Goal: Complete application form: Complete application form

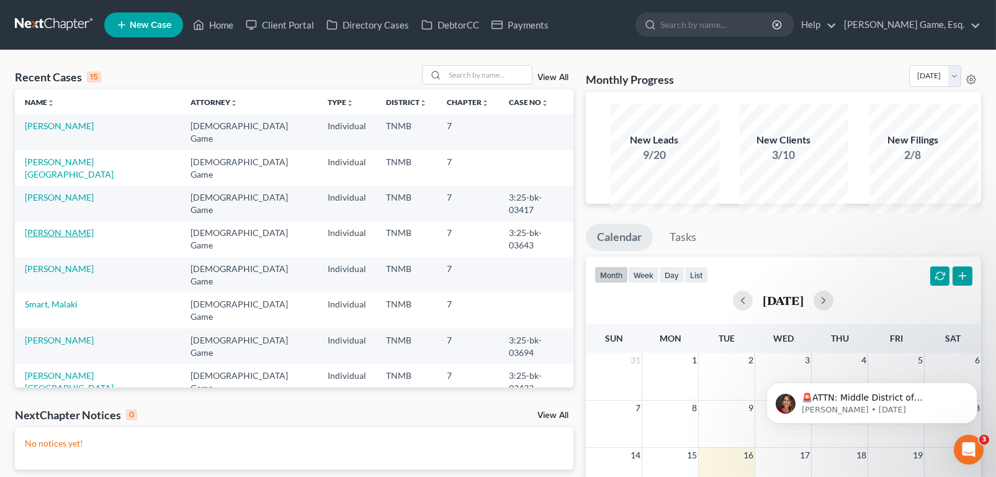
click at [61, 238] on link "[PERSON_NAME]" at bounding box center [59, 232] width 69 height 11
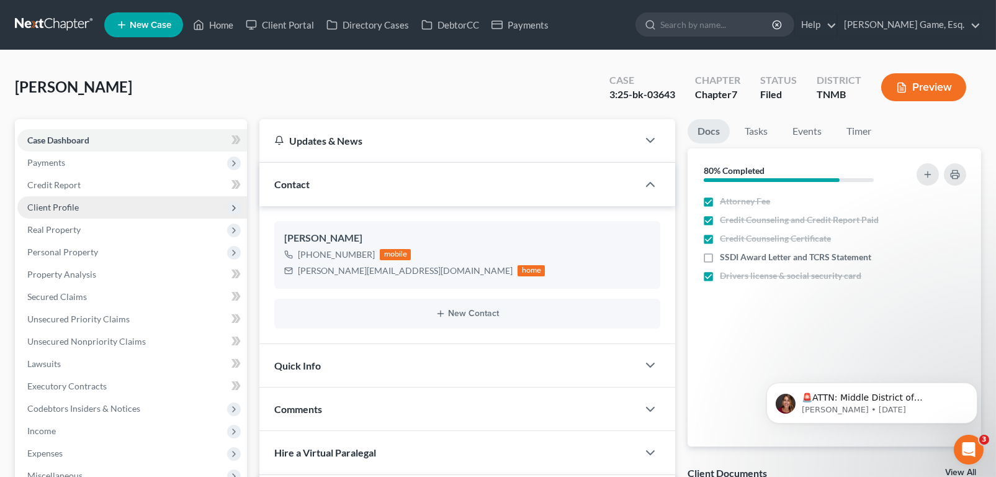
click at [73, 212] on span "Client Profile" at bounding box center [53, 207] width 52 height 11
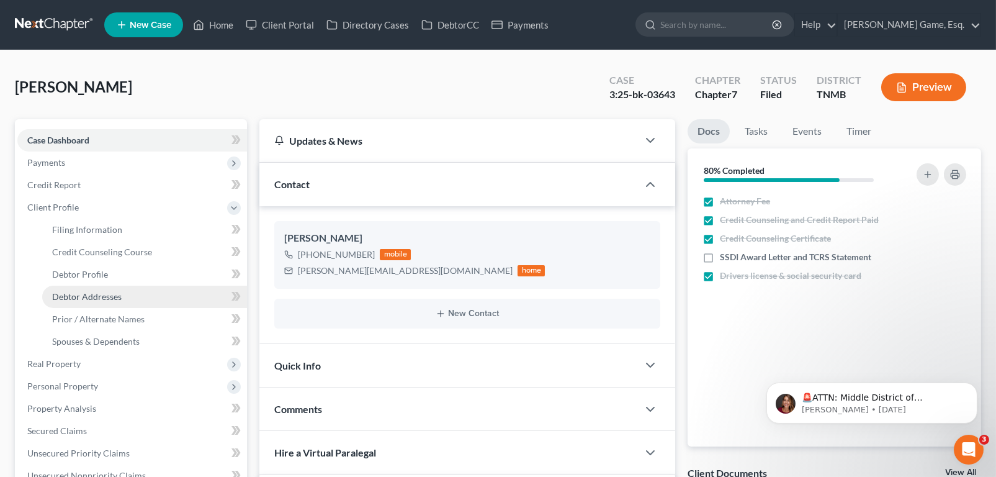
click at [97, 302] on span "Debtor Addresses" at bounding box center [86, 296] width 69 height 11
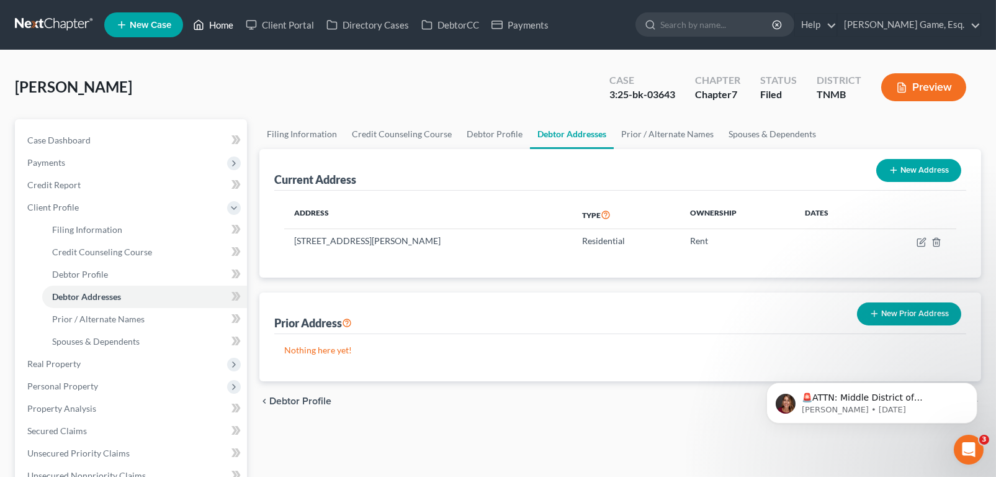
click at [240, 29] on link "Home" at bounding box center [213, 25] width 53 height 22
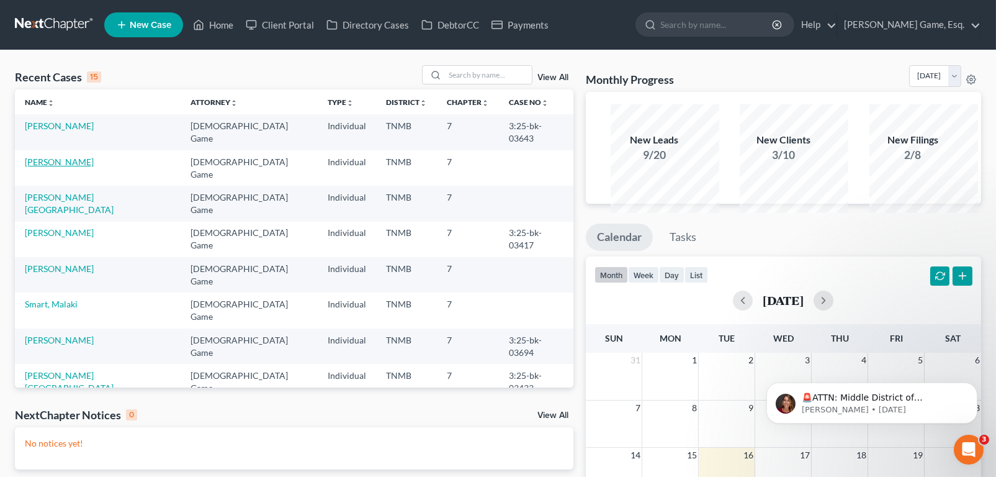
click at [83, 167] on link "[PERSON_NAME]" at bounding box center [59, 161] width 69 height 11
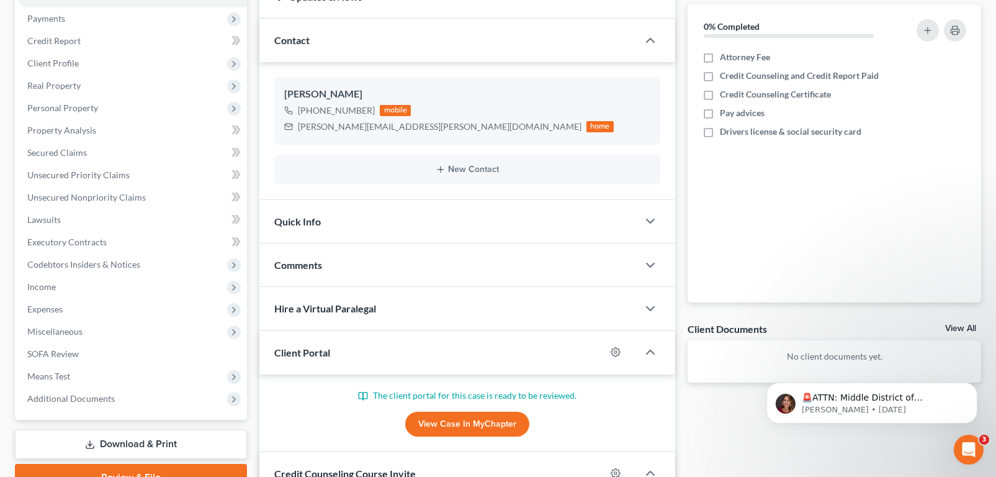
scroll to position [248, 0]
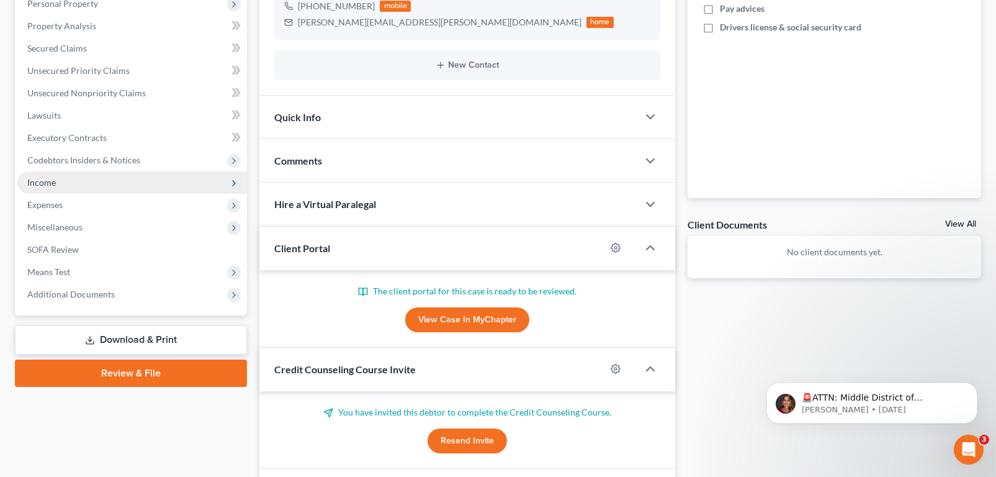
click at [50, 187] on span "Income" at bounding box center [41, 182] width 29 height 11
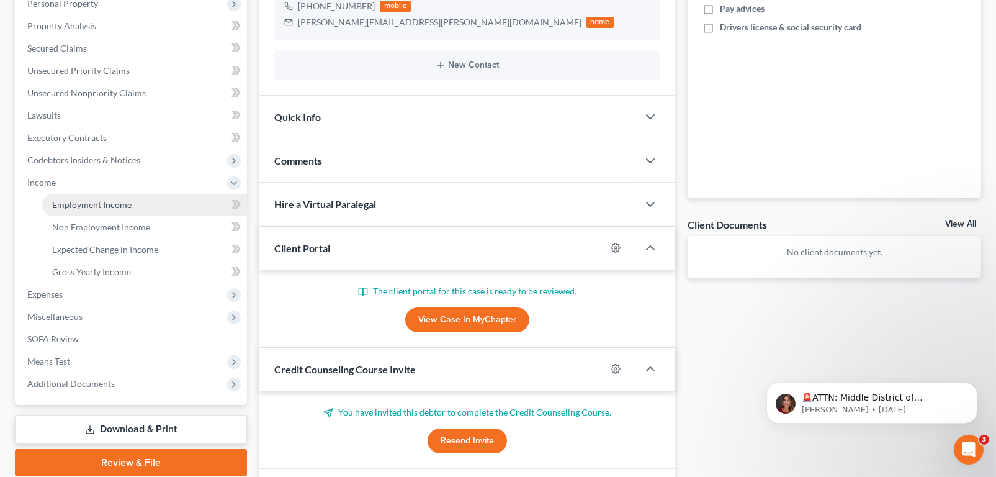
click at [105, 210] on span "Employment Income" at bounding box center [91, 204] width 79 height 11
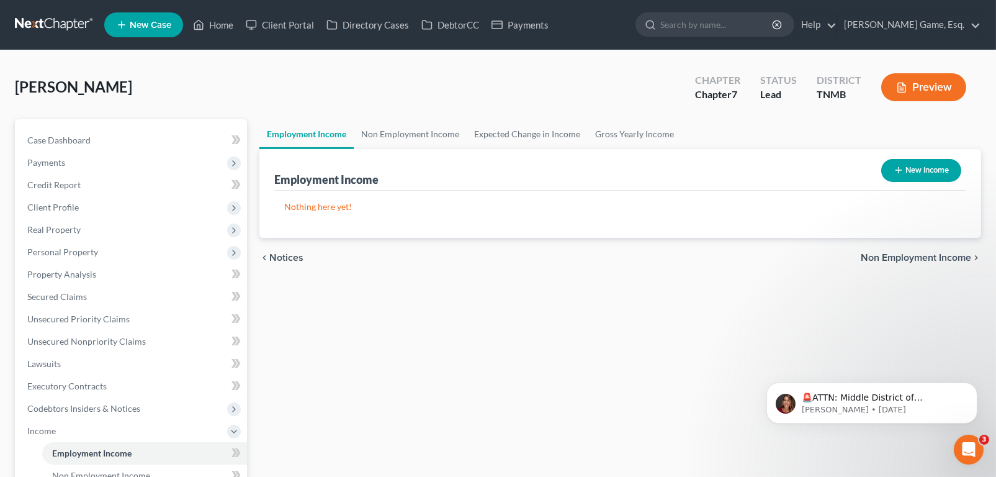
click at [900, 182] on button "New Income" at bounding box center [921, 170] width 80 height 23
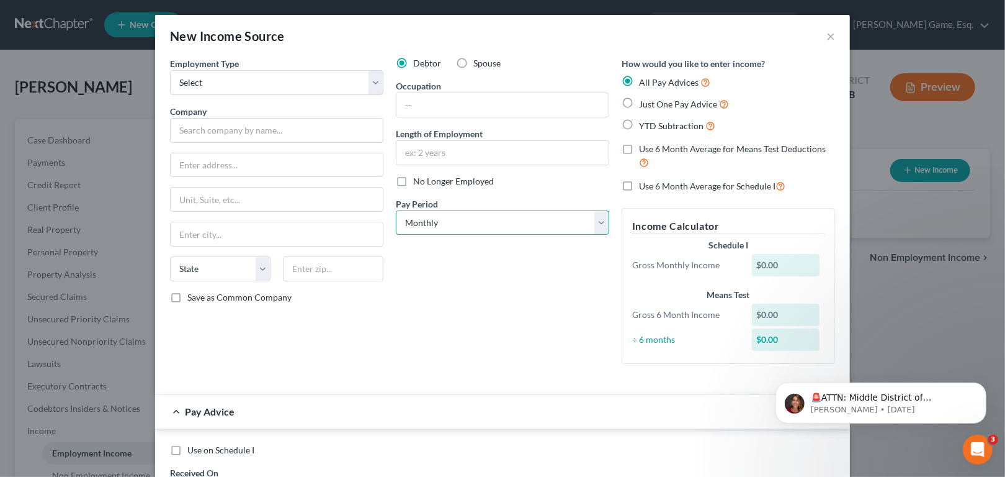
click at [609, 235] on select "Select Monthly Twice Monthly Every Other Week Weekly" at bounding box center [502, 222] width 213 height 25
select select "3"
click at [396, 235] on select "Select Monthly Twice Monthly Every Other Week Weekly" at bounding box center [502, 222] width 213 height 25
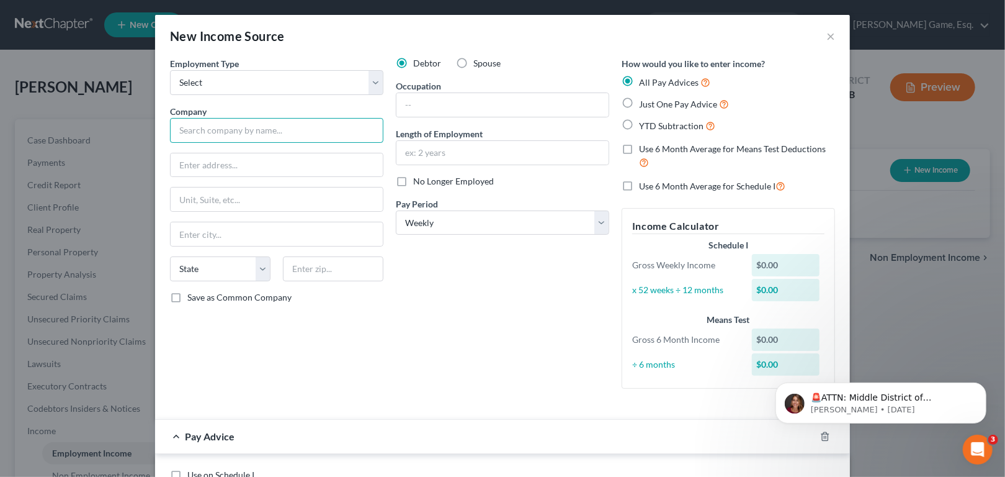
click at [170, 143] on input "text" at bounding box center [276, 130] width 213 height 25
type input "Elextrolux Group"
type input "[STREET_ADDRESS][PERSON_NAME]"
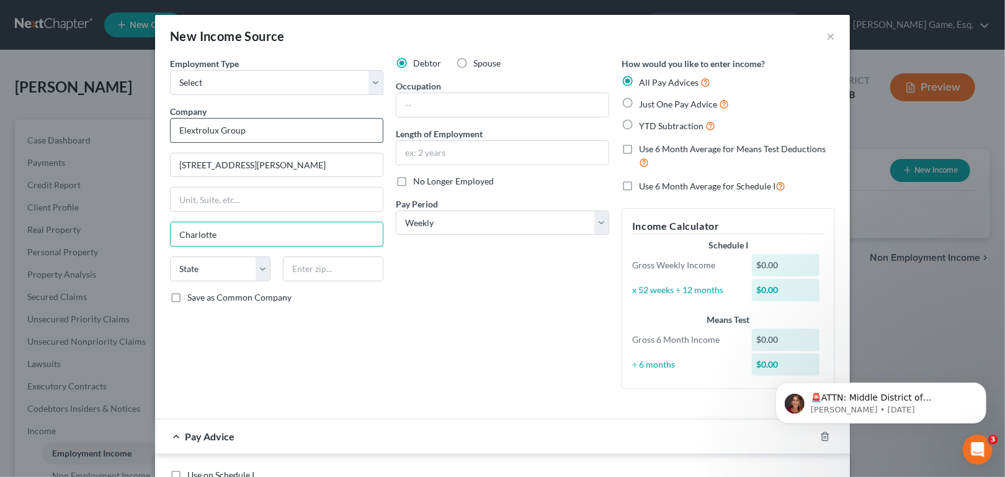
type input "Charlotte"
select select "28"
type input "28262"
click at [187, 303] on label "Save as Common Company" at bounding box center [239, 297] width 104 height 12
click at [192, 299] on input "Save as Common Company" at bounding box center [196, 295] width 8 height 8
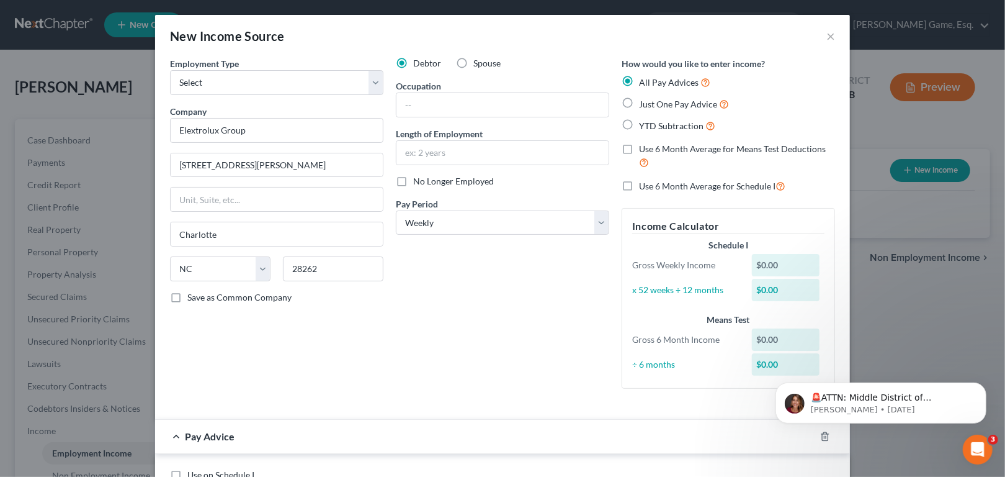
checkbox input "true"
click at [649, 111] on label "Just One Pay Advice" at bounding box center [684, 104] width 90 height 14
click at [649, 105] on input "Just One Pay Advice" at bounding box center [648, 101] width 8 height 8
radio input "true"
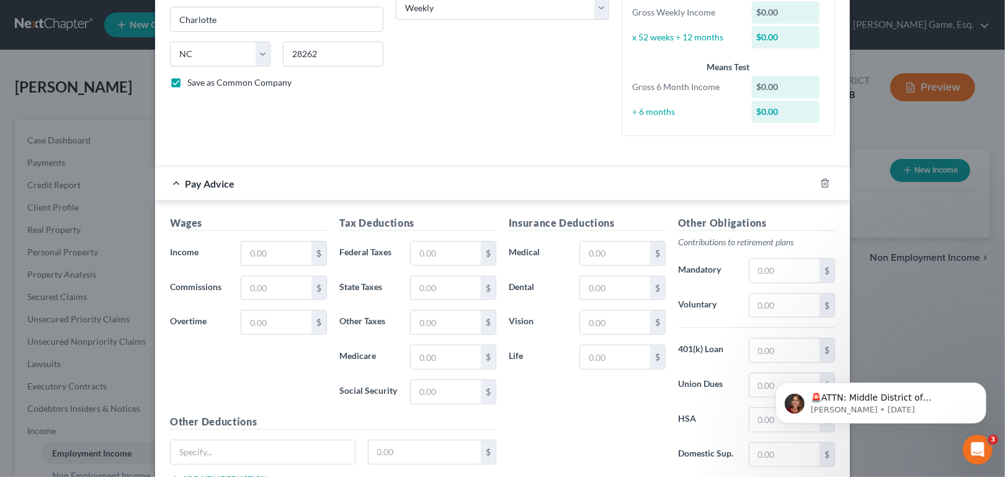
scroll to position [310, 0]
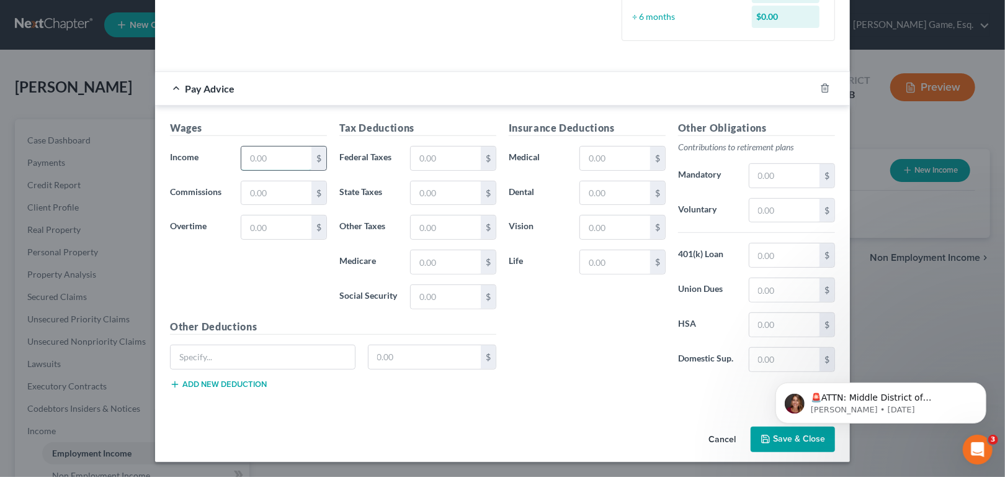
click at [241, 170] on input "text" at bounding box center [276, 158] width 70 height 24
type input "1,363.61"
click at [649, 205] on input "text" at bounding box center [615, 193] width 70 height 24
type input "3.49"
click at [650, 274] on input "text" at bounding box center [615, 262] width 70 height 24
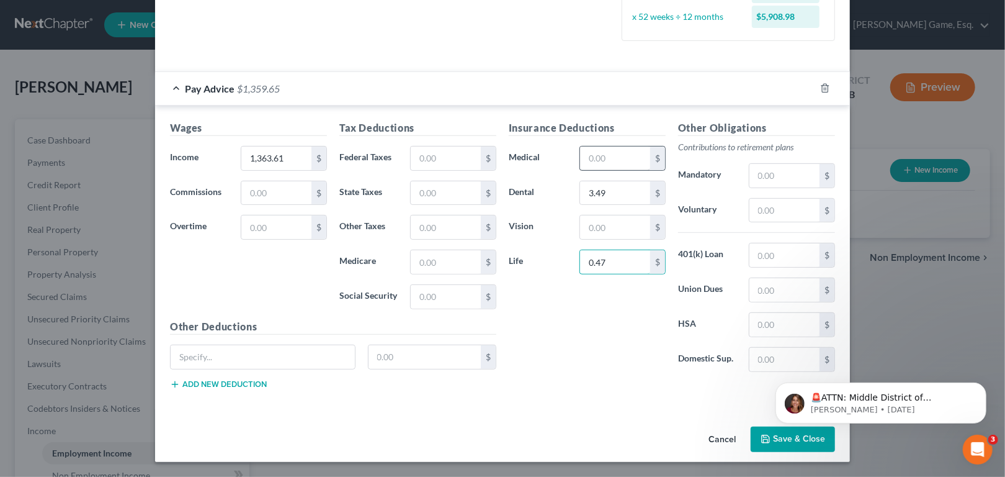
type input "0.47"
click at [632, 170] on input "text" at bounding box center [615, 158] width 70 height 24
type input "47.20"
click at [617, 215] on input "text" at bounding box center [615, 227] width 70 height 24
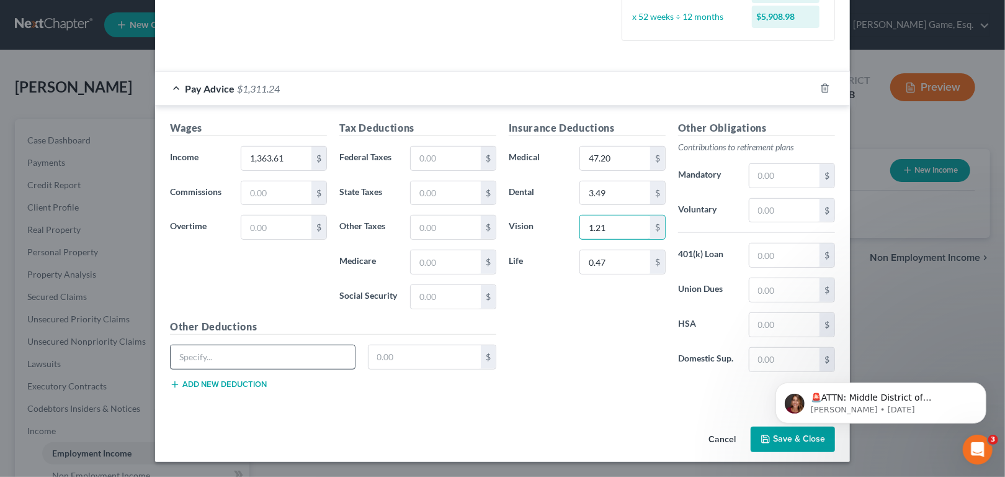
type input "1.21"
click at [171, 345] on input "text" at bounding box center [263, 357] width 184 height 24
type input "thrift pre tax"
type input "40.89"
click at [170, 379] on button "Add new deduction" at bounding box center [218, 384] width 97 height 10
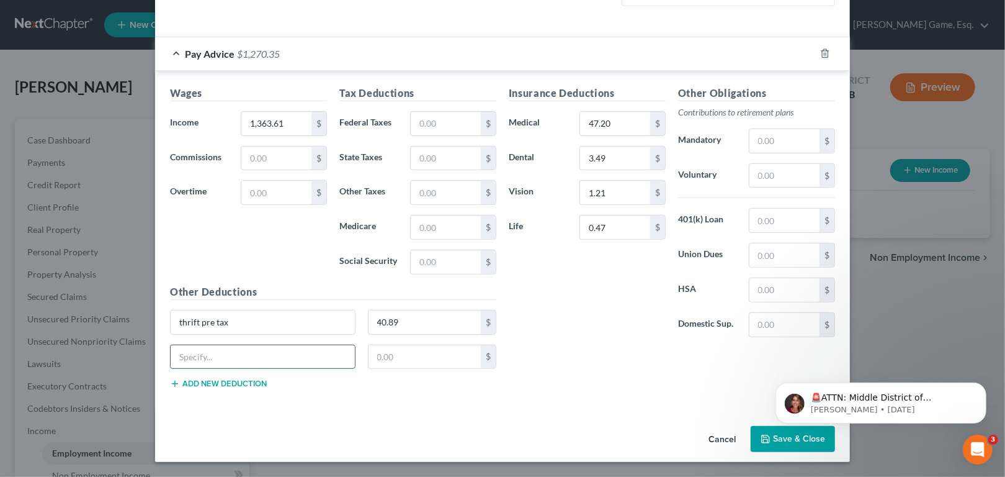
click at [171, 369] on input "text" at bounding box center [263, 357] width 184 height 24
type input "opt life ins"
type input "0.97"
drag, startPoint x: 246, startPoint y: 215, endPoint x: 156, endPoint y: 214, distance: 90.6
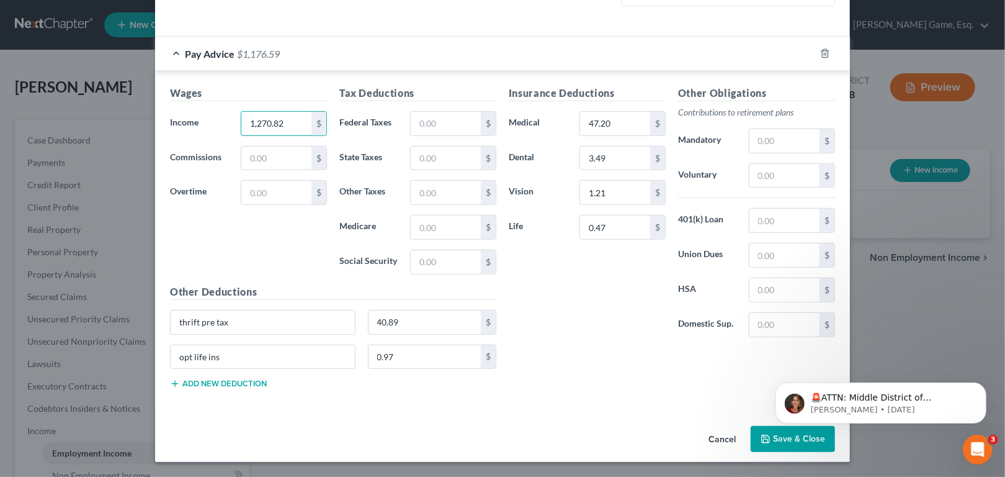
click at [164, 136] on div "Income * 1,270.82 $" at bounding box center [248, 123] width 169 height 25
type input "1,363.61"
click at [418, 135] on input "text" at bounding box center [446, 124] width 70 height 24
type input "133.31"
click at [411, 239] on input "text" at bounding box center [446, 227] width 70 height 24
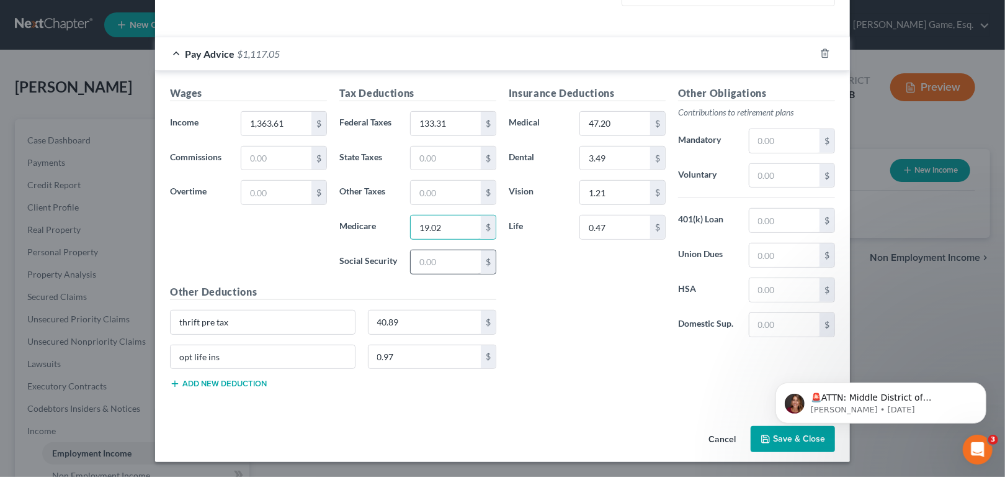
type input "19.02"
click at [411, 274] on input "text" at bounding box center [446, 262] width 70 height 24
type input "81.32"
click at [564, 347] on div "Insurance Deductions Medical 47.20 $ Dental 3.49 $ Vision 1.21 $ Life 0.47 $" at bounding box center [587, 216] width 169 height 261
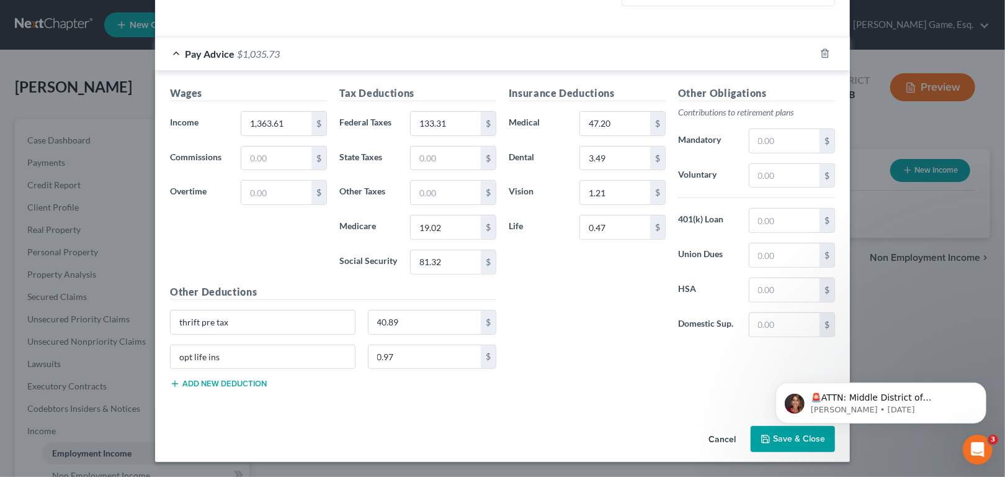
click at [853, 432] on body "🚨ATTN: Middle District of [US_STATE] The court has added a new Credit Counselin…" at bounding box center [880, 399] width 238 height 77
click at [980, 386] on icon "Dismiss notification" at bounding box center [982, 385] width 7 height 7
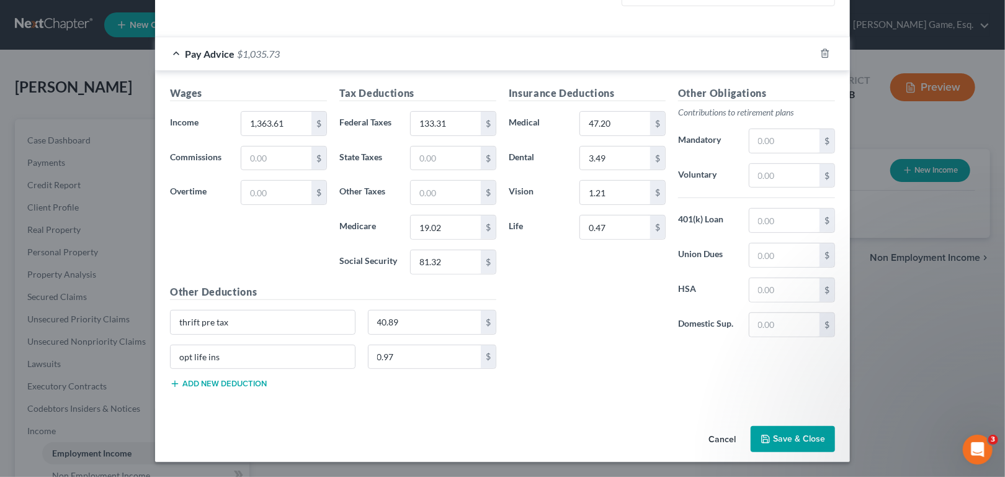
click at [835, 431] on button "Save & Close" at bounding box center [793, 439] width 84 height 26
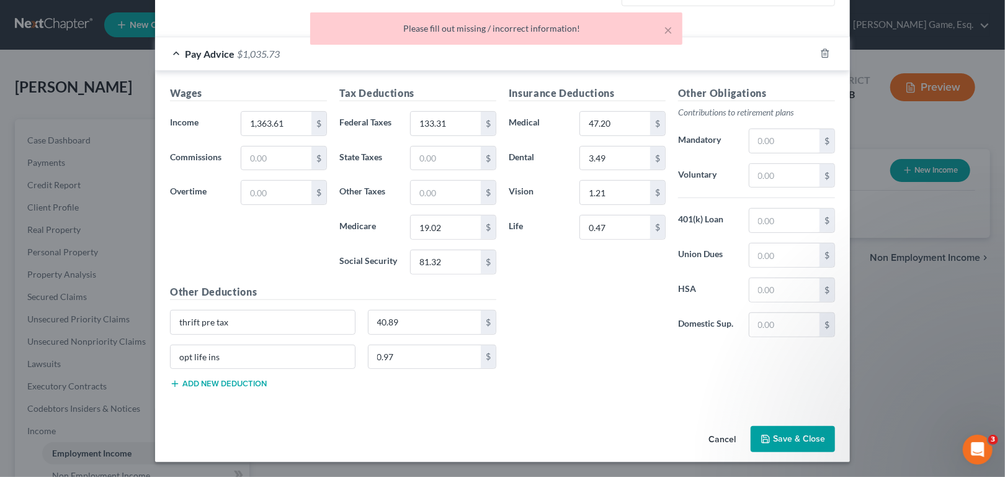
click at [650, 361] on div "Insurance Deductions Medical 47.20 $ Dental 3.49 $ Vision 1.21 $ Life 0.47 $ Ot…" at bounding box center [672, 242] width 339 height 313
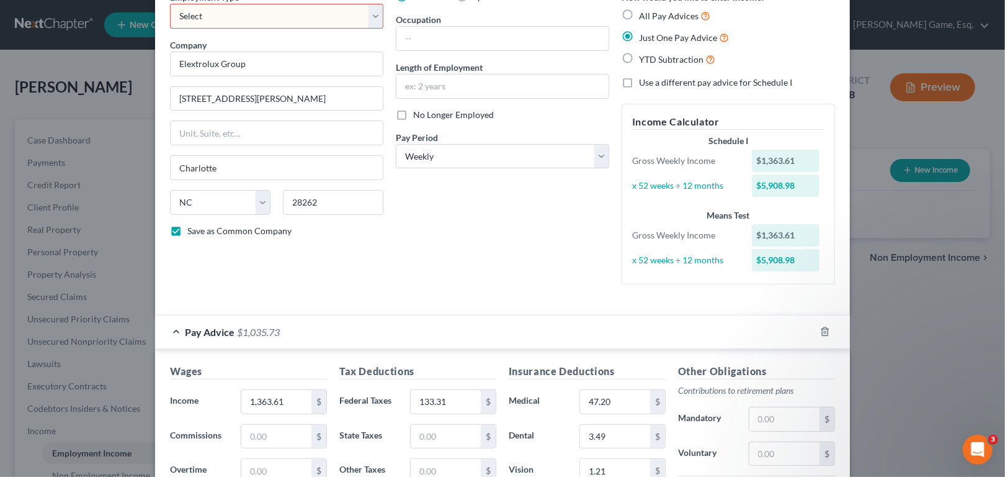
scroll to position [45, 0]
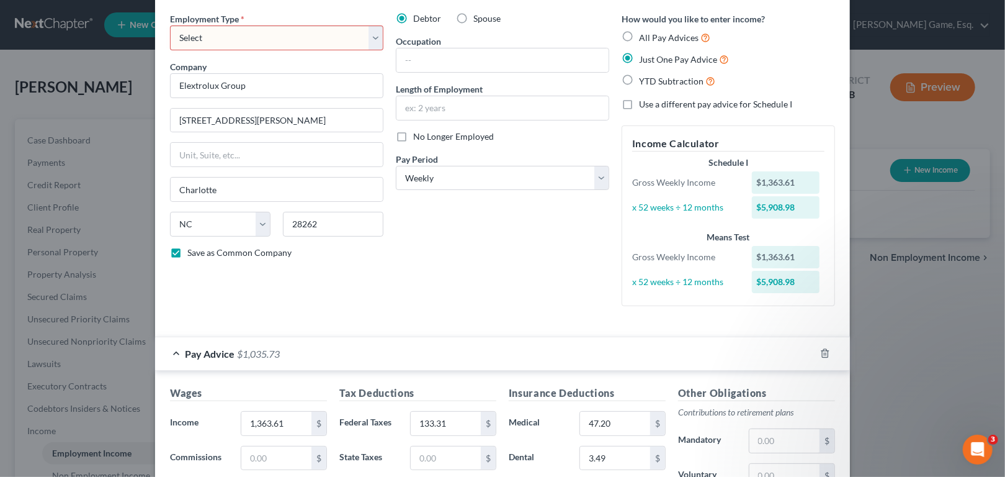
click at [345, 50] on select "Select Full or [DEMOGRAPHIC_DATA] Employment Self Employment" at bounding box center [276, 37] width 213 height 25
select select "0"
click at [170, 43] on select "Select Full or [DEMOGRAPHIC_DATA] Employment Self Employment" at bounding box center [276, 37] width 213 height 25
click at [564, 316] on div "Debtor Spouse Occupation Length of Employment No Longer Employed Pay Period * S…" at bounding box center [503, 163] width 226 height 303
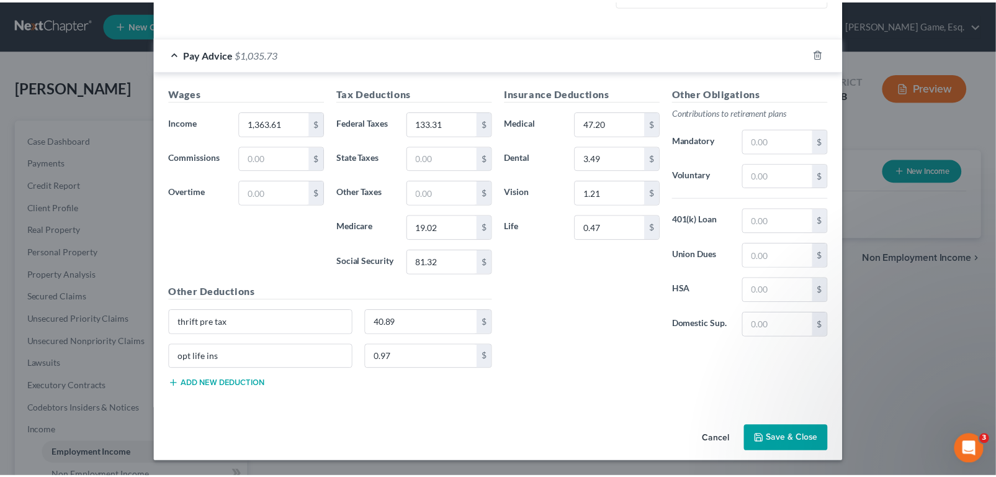
scroll to position [541, 0]
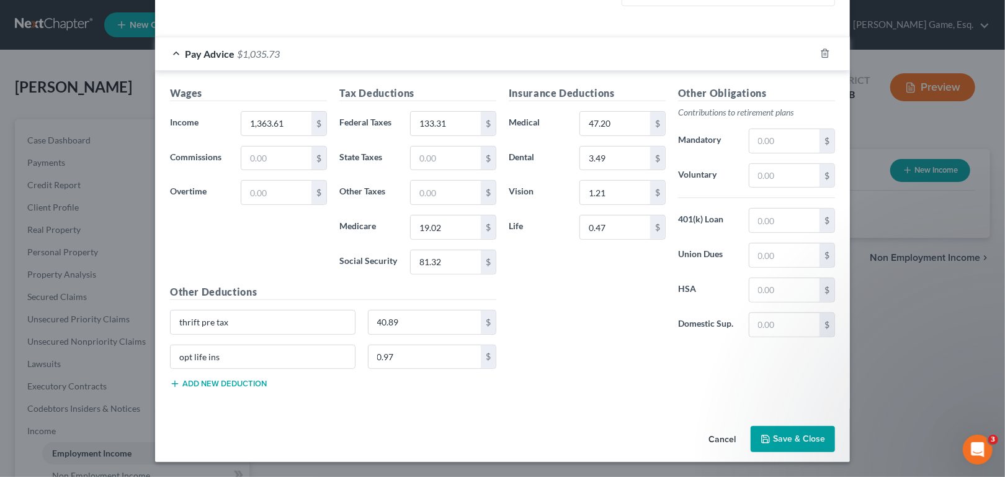
click at [835, 433] on button "Save & Close" at bounding box center [793, 439] width 84 height 26
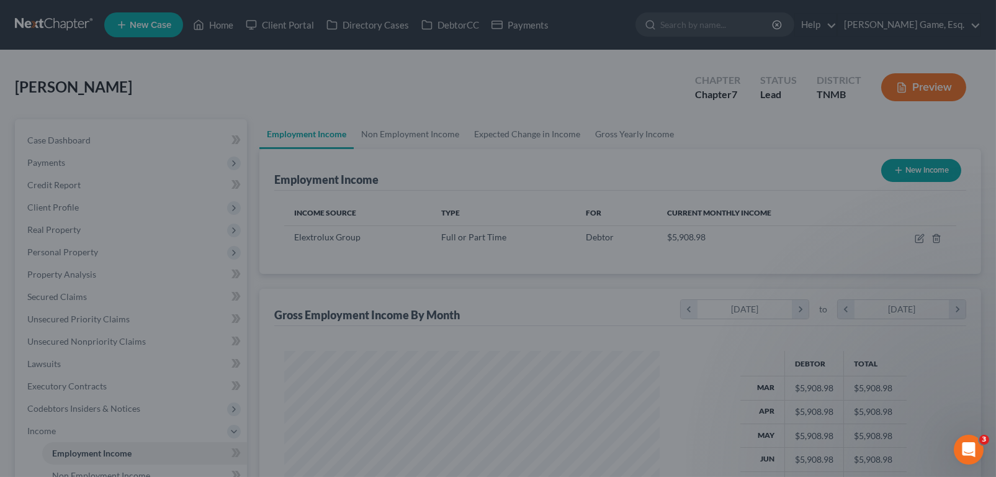
scroll to position [620241, 620120]
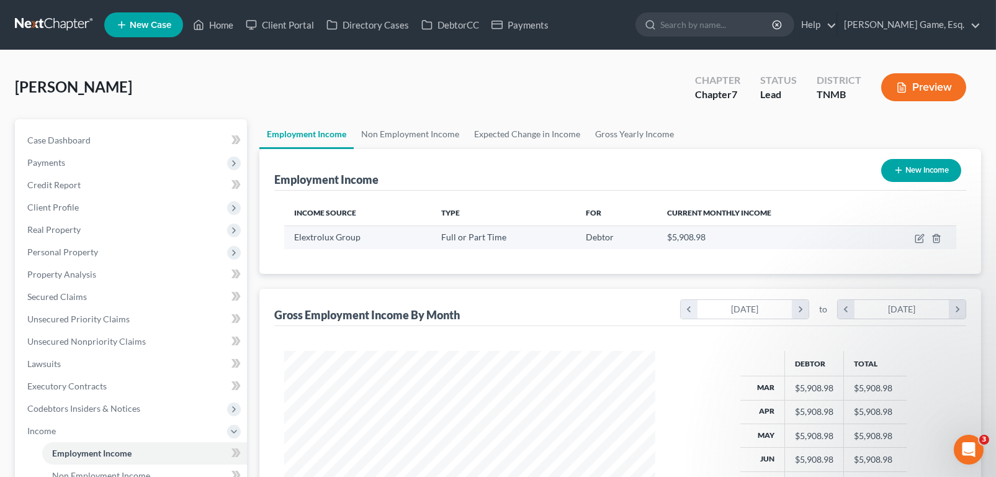
click at [361, 242] on span "Elextrolux Group" at bounding box center [327, 236] width 66 height 11
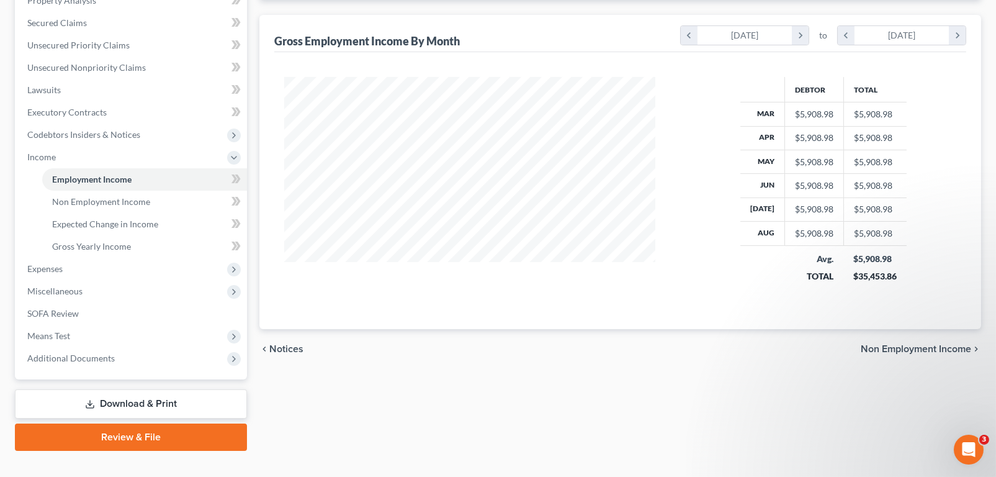
scroll to position [434, 0]
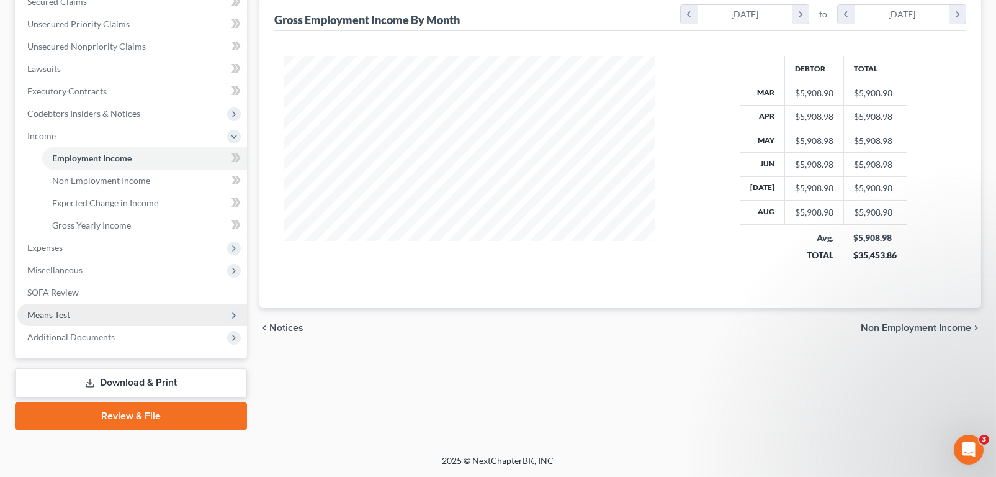
click at [69, 320] on span "Means Test" at bounding box center [48, 314] width 43 height 11
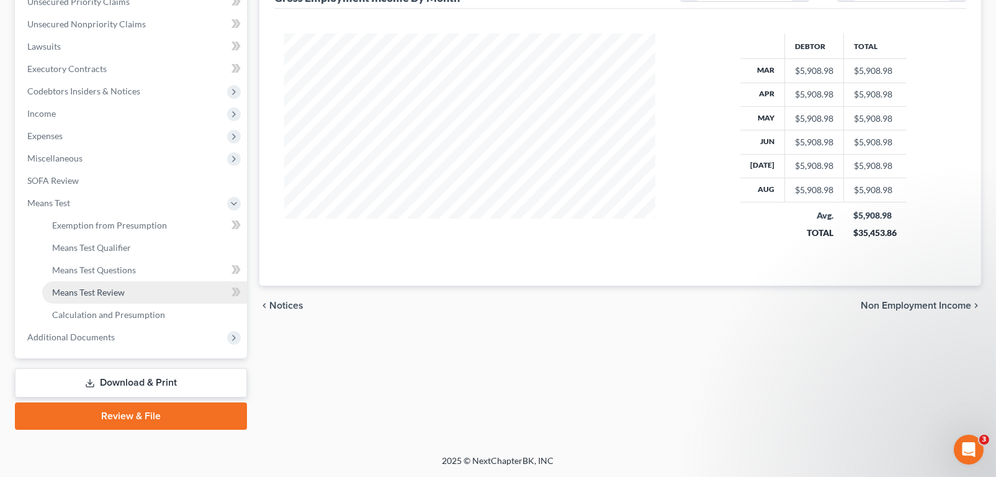
click at [94, 297] on span "Means Test Review" at bounding box center [88, 292] width 73 height 11
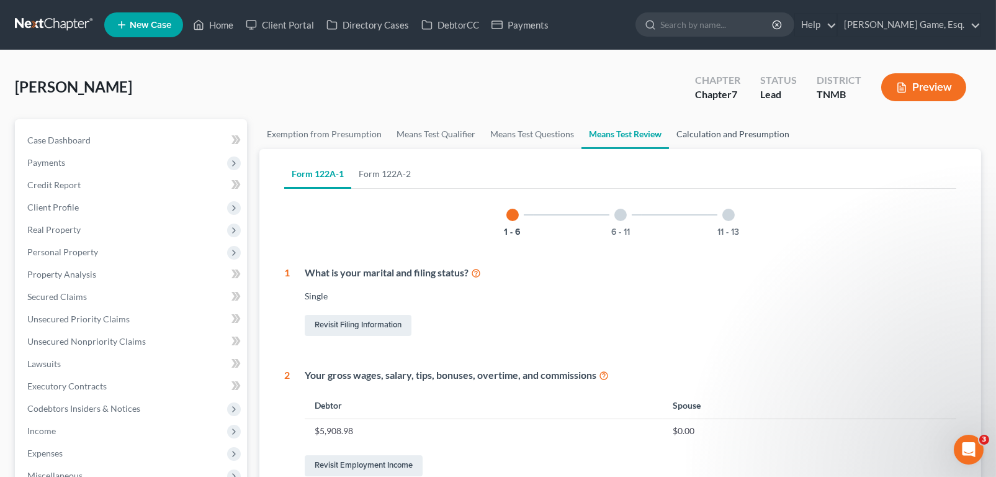
click at [797, 149] on link "Calculation and Presumption" at bounding box center [733, 134] width 128 height 30
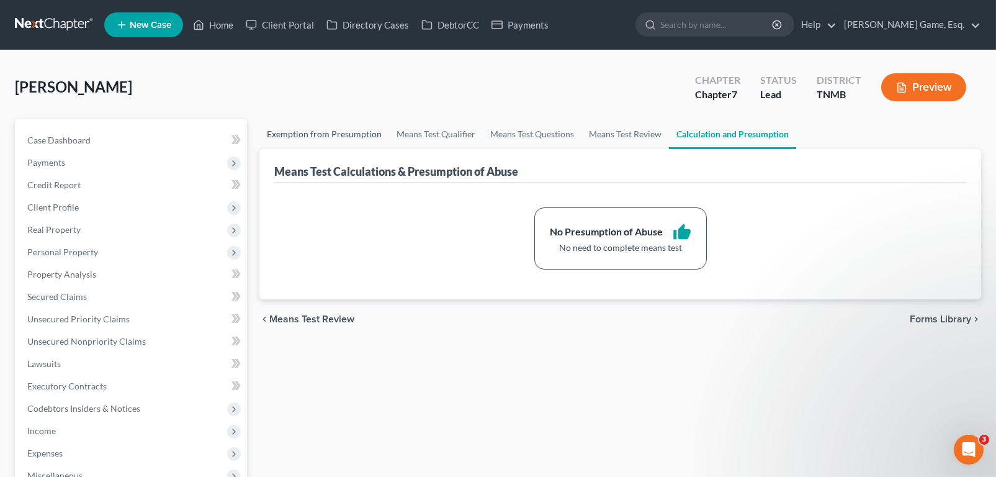
click at [371, 149] on link "Exemption from Presumption" at bounding box center [324, 134] width 130 height 30
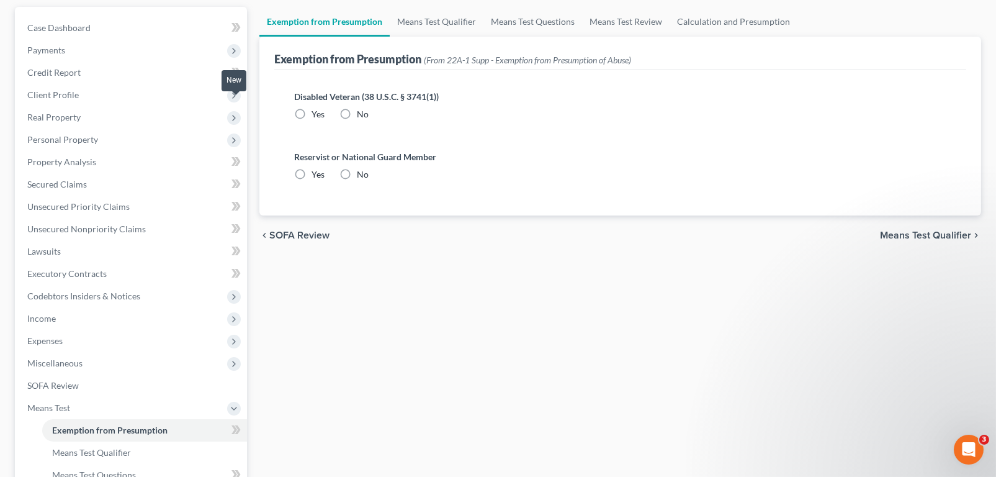
scroll to position [248, 0]
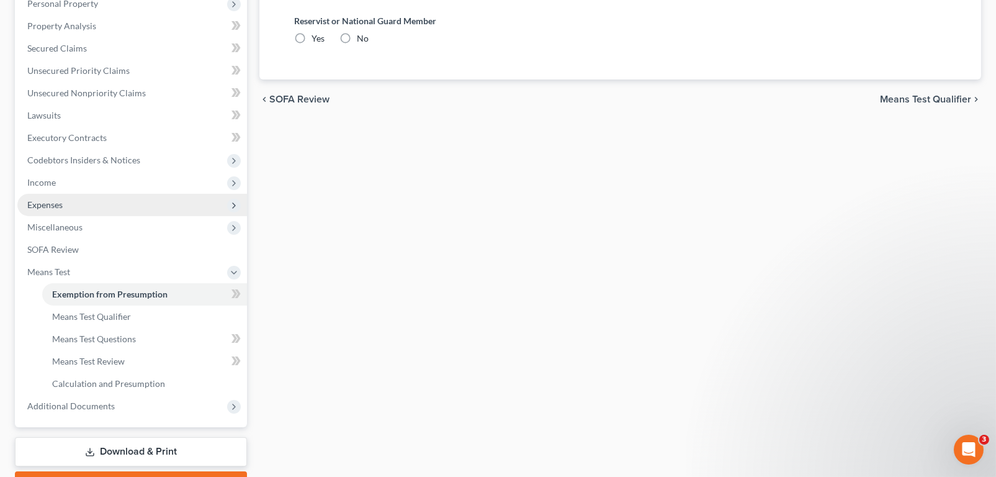
click at [56, 210] on span "Expenses" at bounding box center [44, 204] width 35 height 11
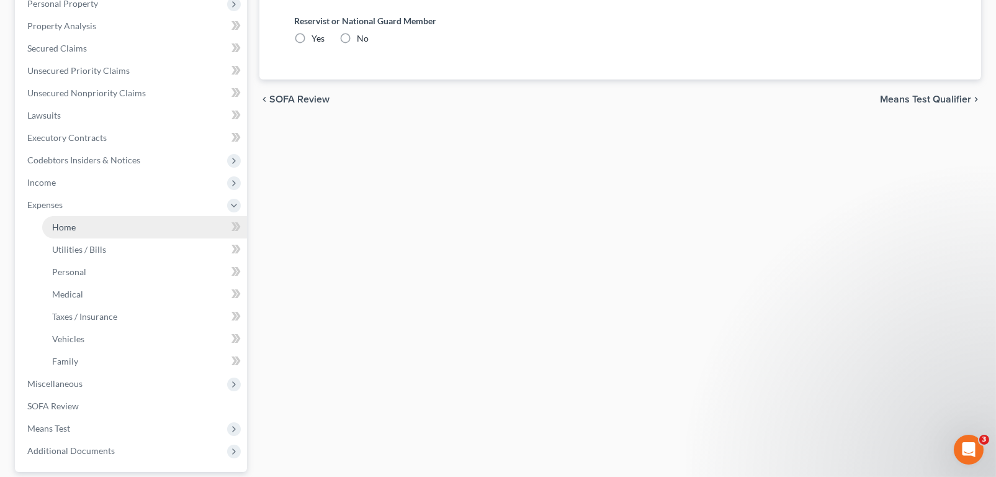
click at [74, 232] on span "Home" at bounding box center [64, 227] width 24 height 11
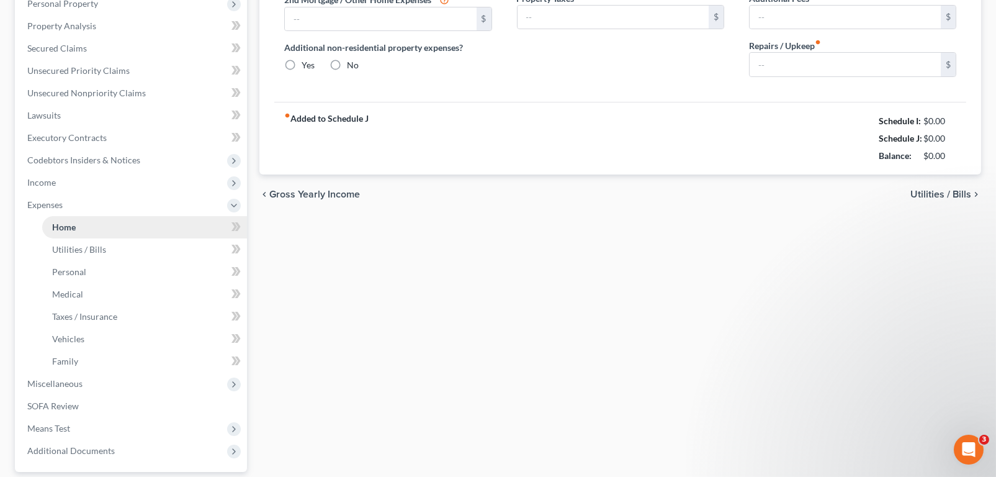
type input "0.00"
radio input "true"
type input "0.00"
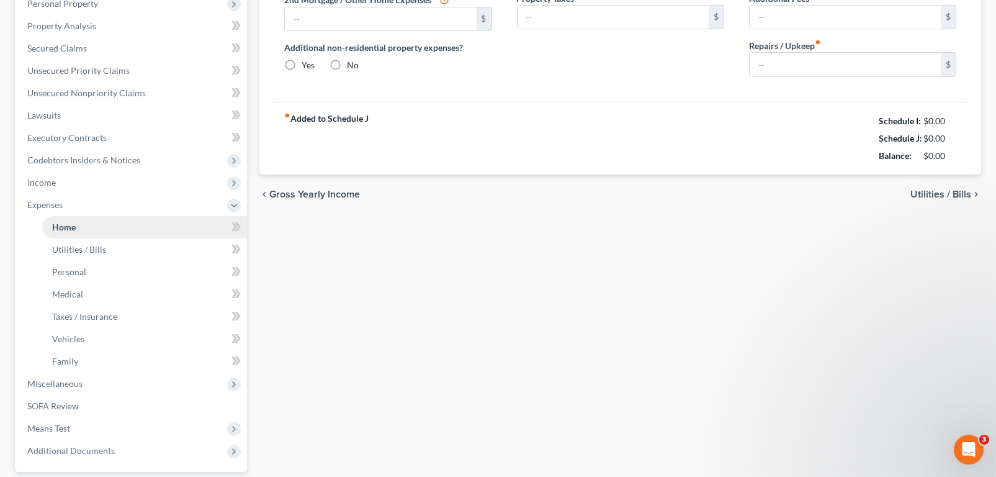
type input "0.00"
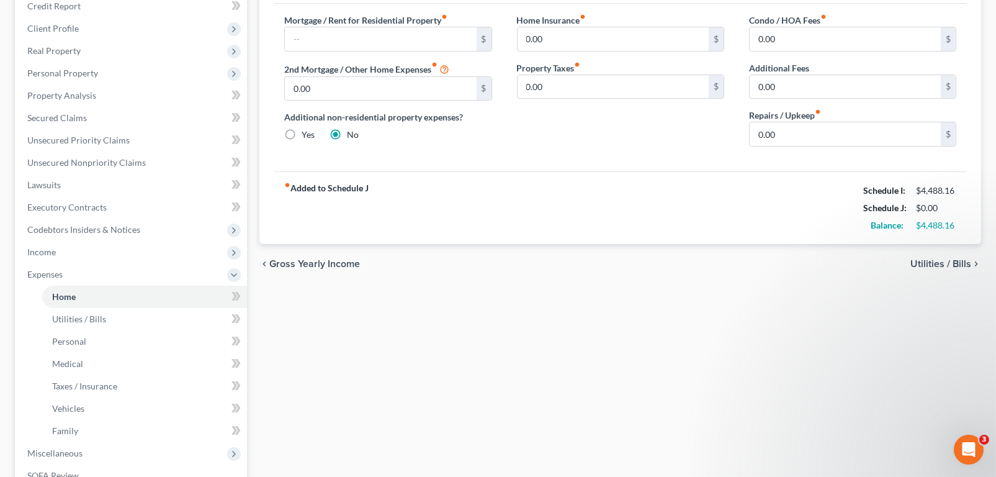
scroll to position [124, 0]
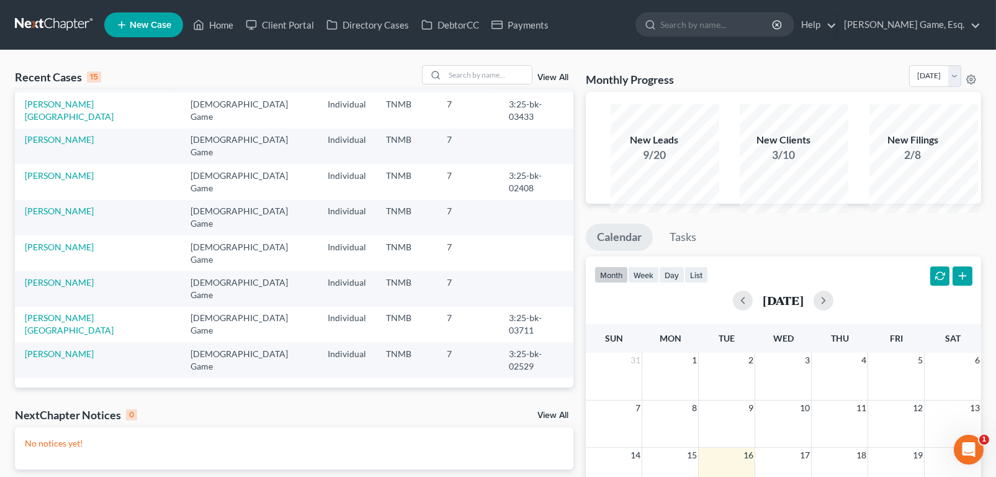
scroll to position [339, 0]
click at [82, 335] on link "[PERSON_NAME][GEOGRAPHIC_DATA]" at bounding box center [69, 323] width 89 height 23
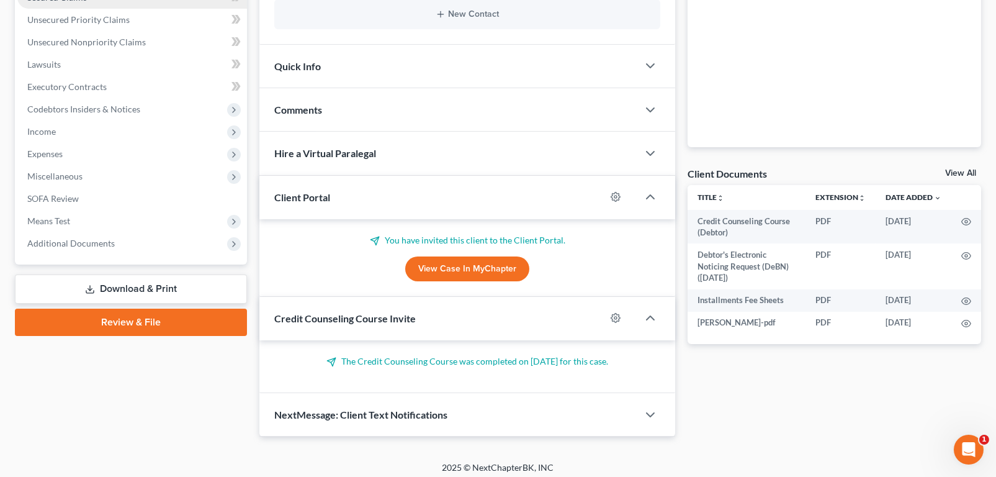
scroll to position [310, 0]
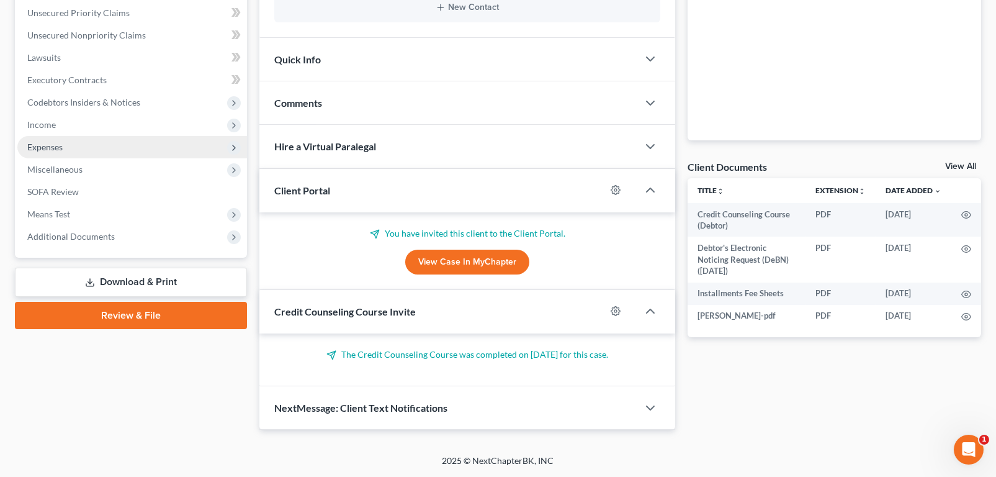
click at [63, 152] on span "Expenses" at bounding box center [44, 146] width 35 height 11
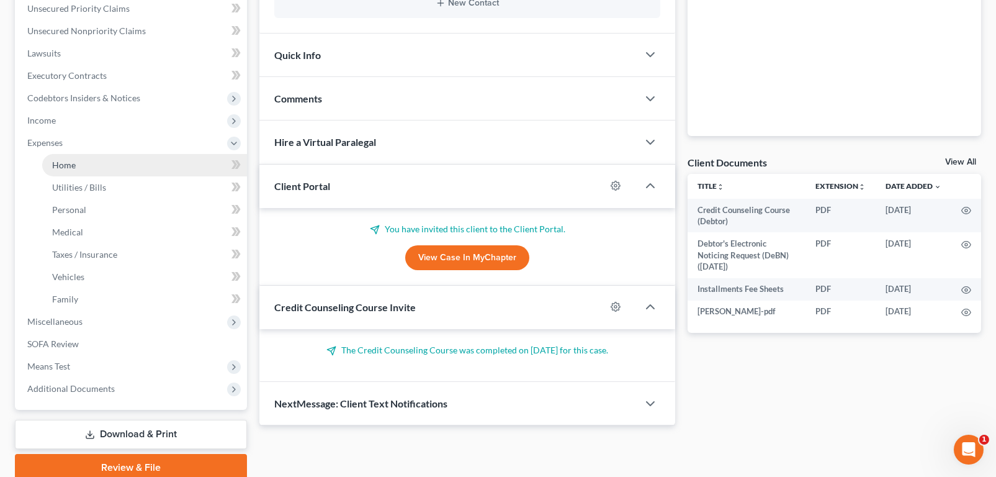
click at [76, 170] on span "Home" at bounding box center [64, 164] width 24 height 11
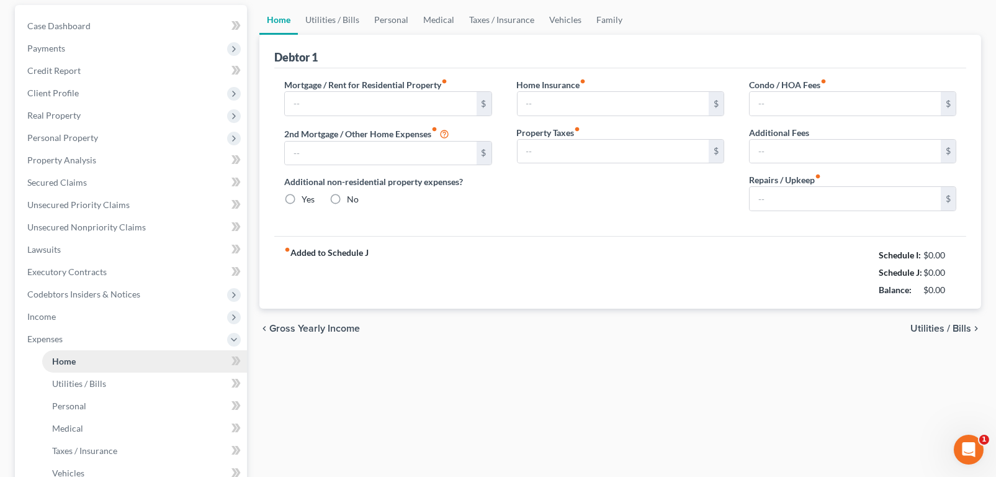
type input "1,553.00"
type input "0.00"
radio input "true"
type input "0.00"
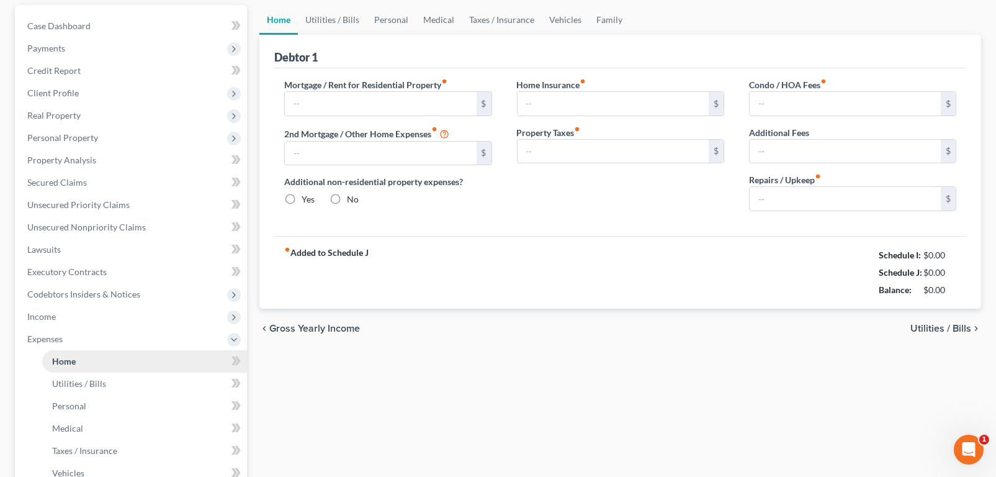
type input "0.00"
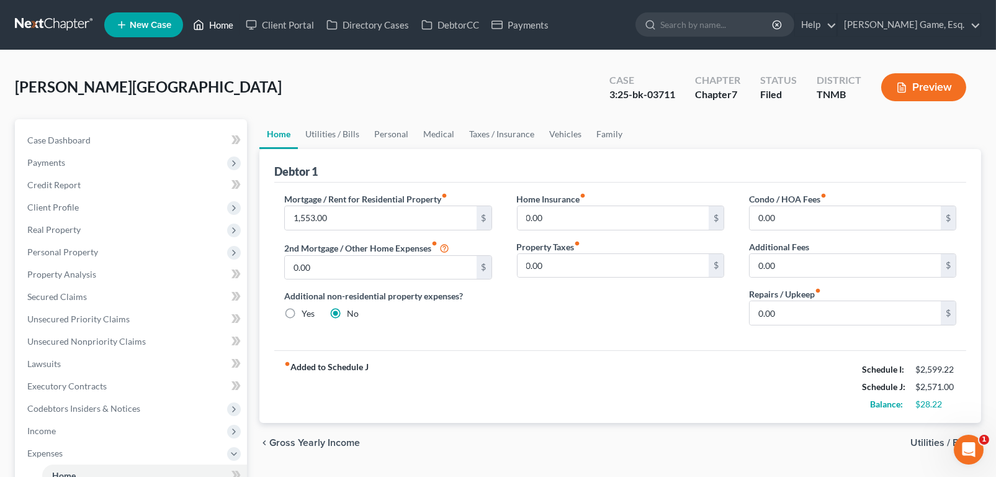
click at [240, 33] on link "Home" at bounding box center [213, 25] width 53 height 22
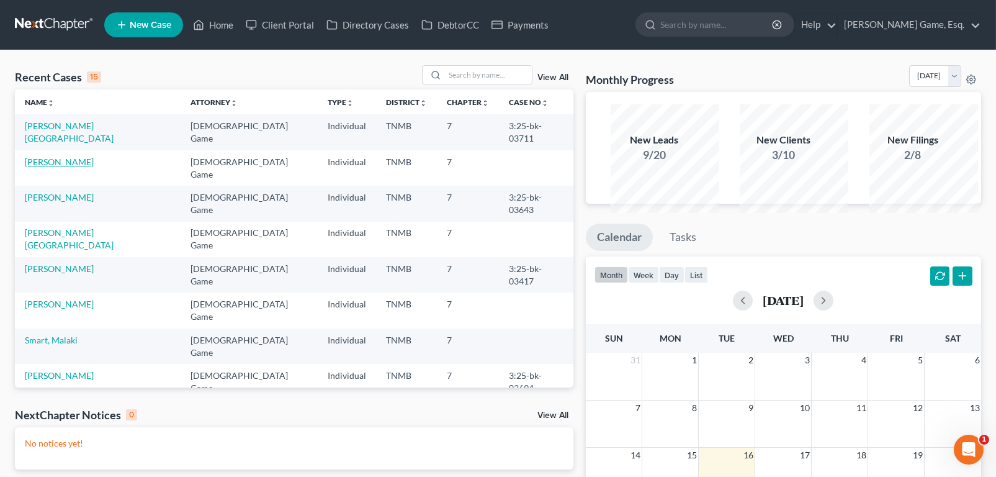
click at [66, 167] on link "[PERSON_NAME]" at bounding box center [59, 161] width 69 height 11
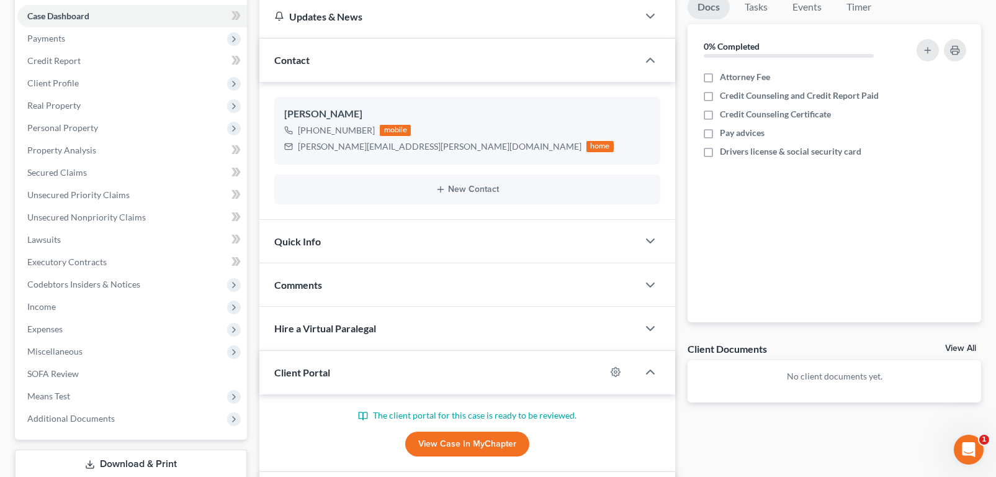
scroll to position [372, 0]
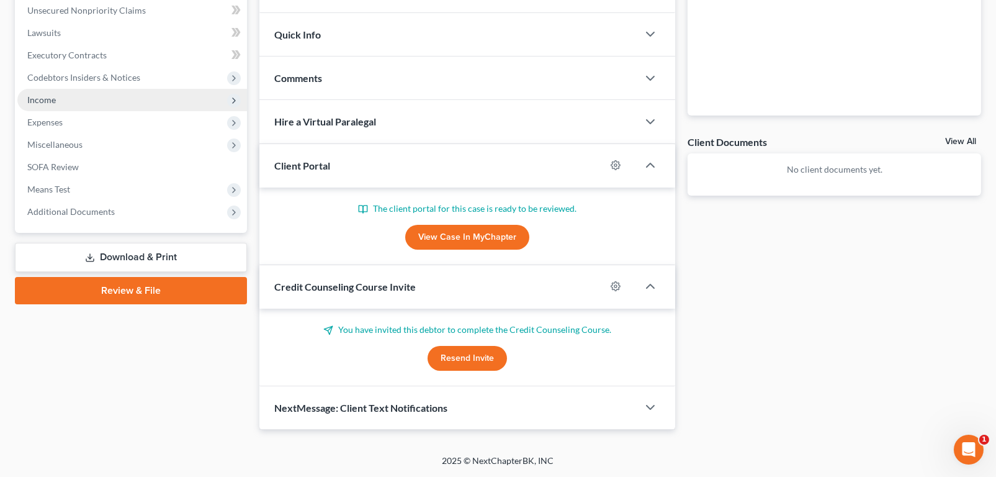
click at [46, 105] on span "Income" at bounding box center [41, 99] width 29 height 11
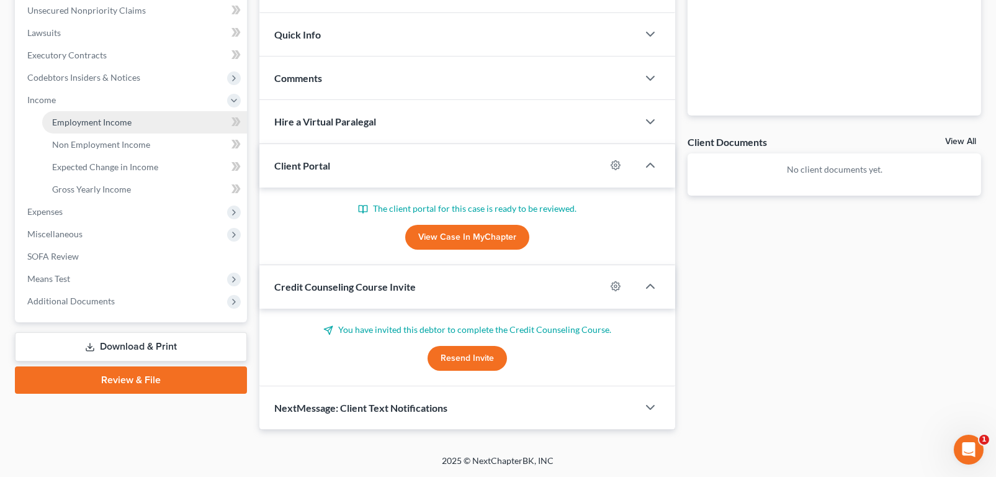
click at [89, 127] on span "Employment Income" at bounding box center [91, 122] width 79 height 11
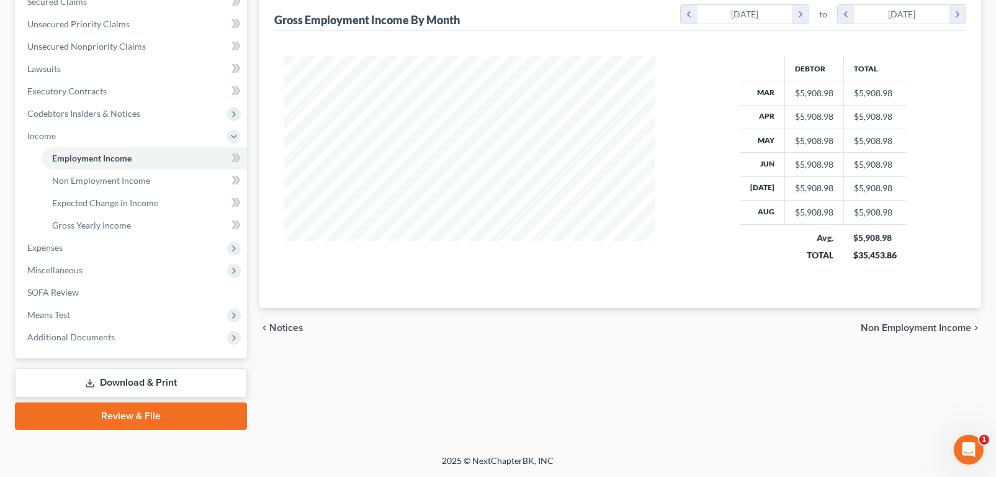
scroll to position [298, 0]
click at [52, 253] on span "Expenses" at bounding box center [44, 247] width 35 height 11
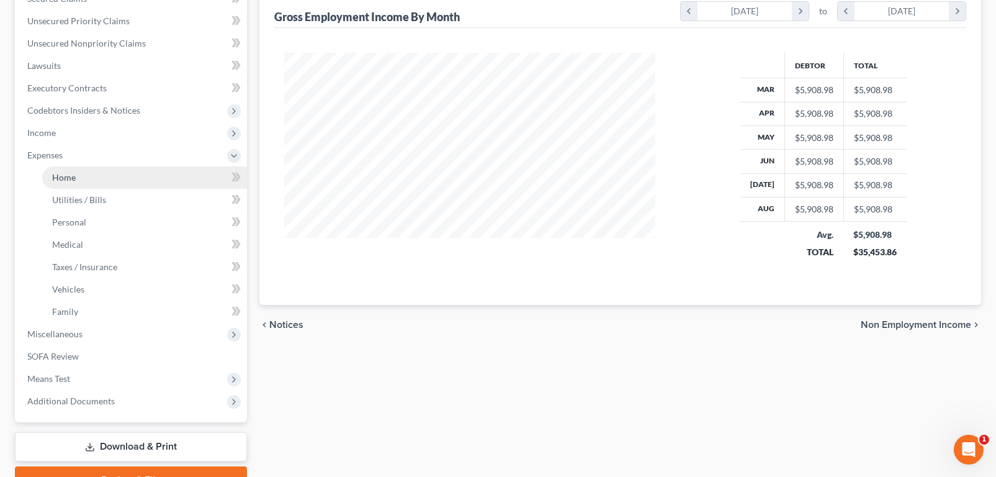
click at [76, 182] on span "Home" at bounding box center [64, 177] width 24 height 11
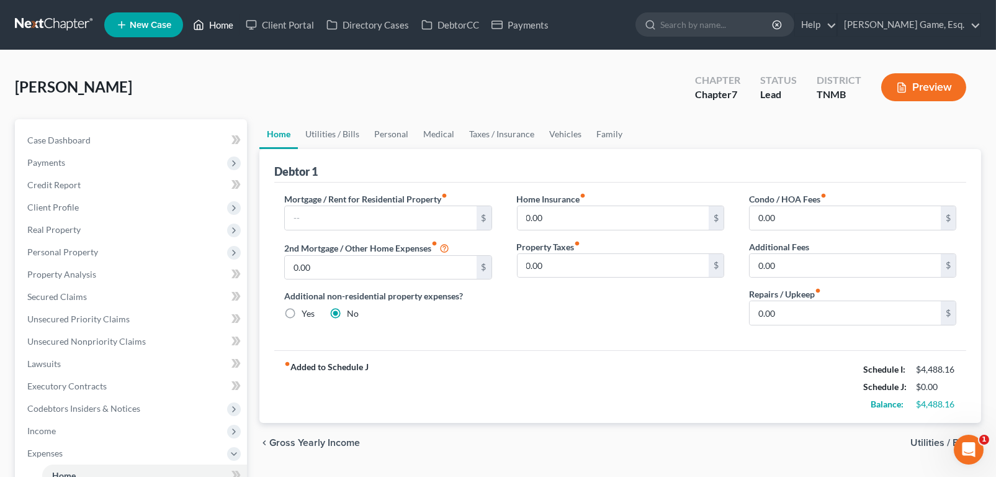
click at [240, 30] on link "Home" at bounding box center [213, 25] width 53 height 22
